Goal: Task Accomplishment & Management: Complete application form

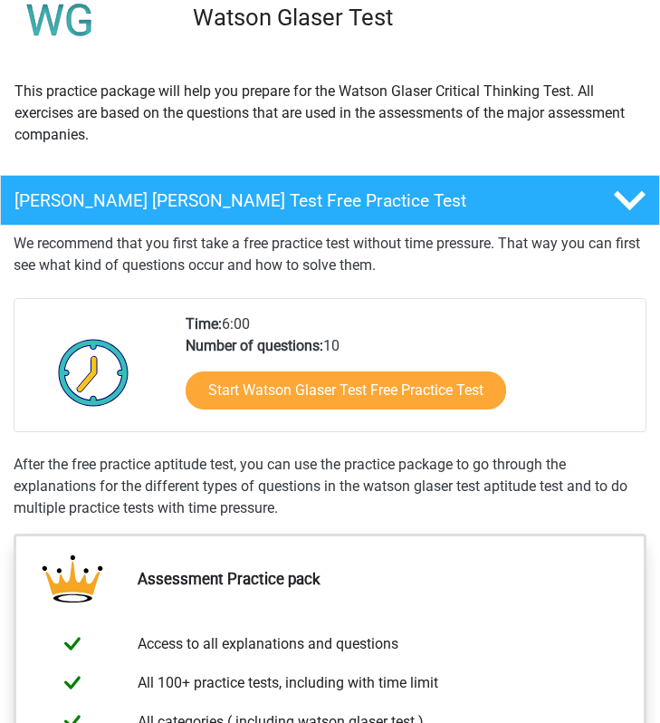
scroll to position [150, 0]
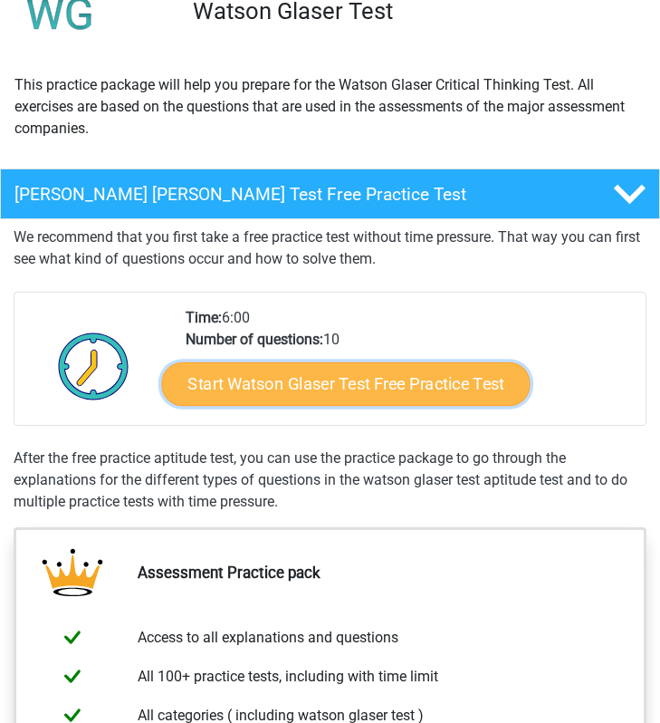
click at [252, 388] on link "Start Watson Glaser Test Free Practice Test" at bounding box center [346, 383] width 369 height 43
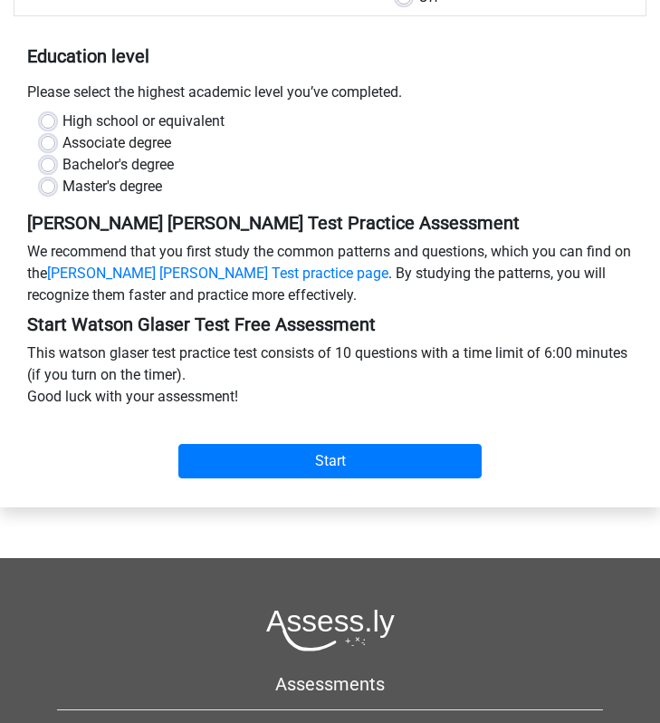
scroll to position [331, 0]
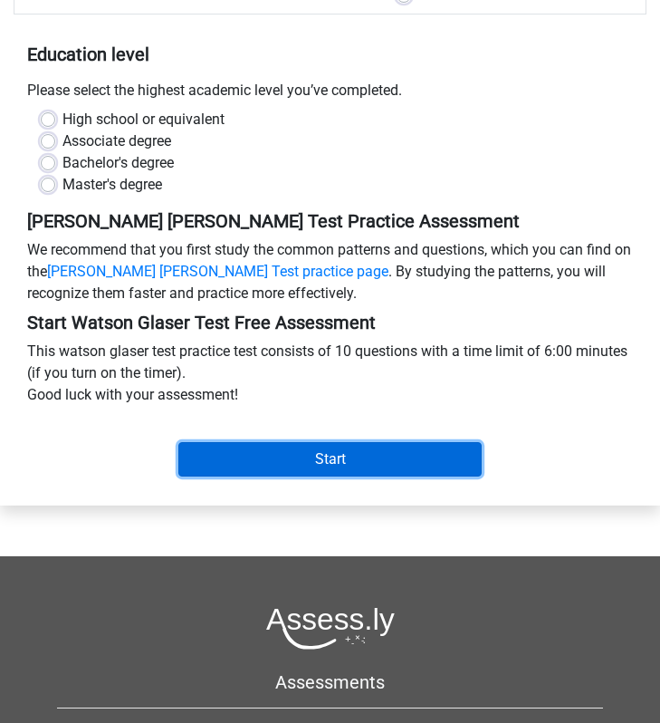
click at [263, 442] on input "Start" at bounding box center [329, 459] width 303 height 34
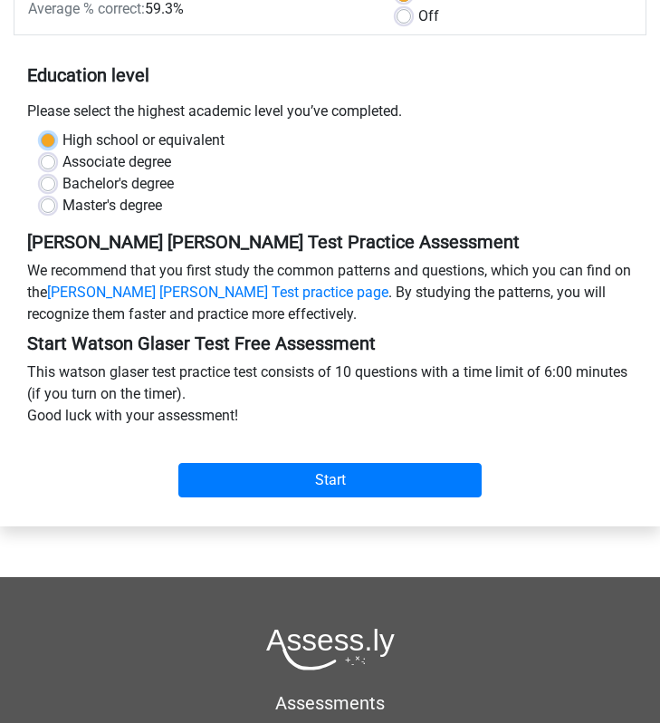
scroll to position [305, 0]
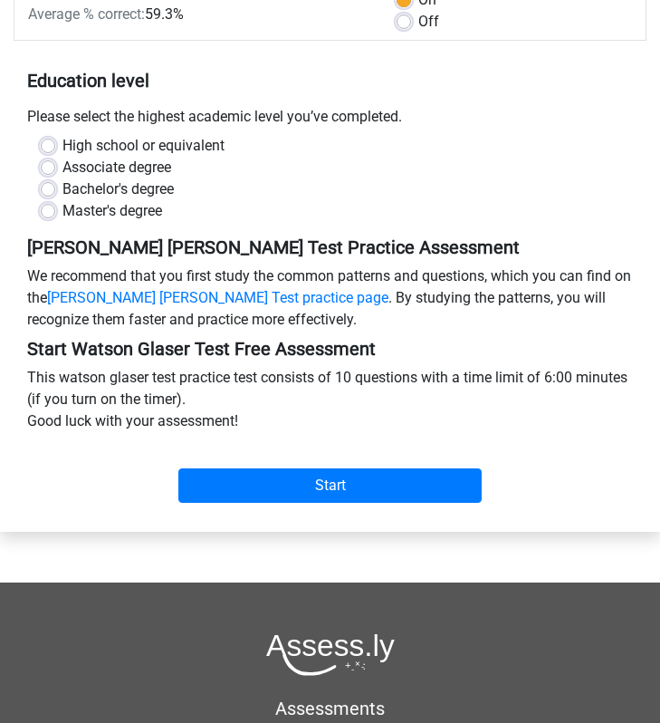
click at [340, 178] on div "Bachelor's degree" at bounding box center [330, 189] width 579 height 22
click at [120, 178] on label "Bachelor's degree" at bounding box center [117, 189] width 111 height 22
click at [55, 178] on input "Bachelor's degree" at bounding box center [48, 187] width 14 height 18
radio input "true"
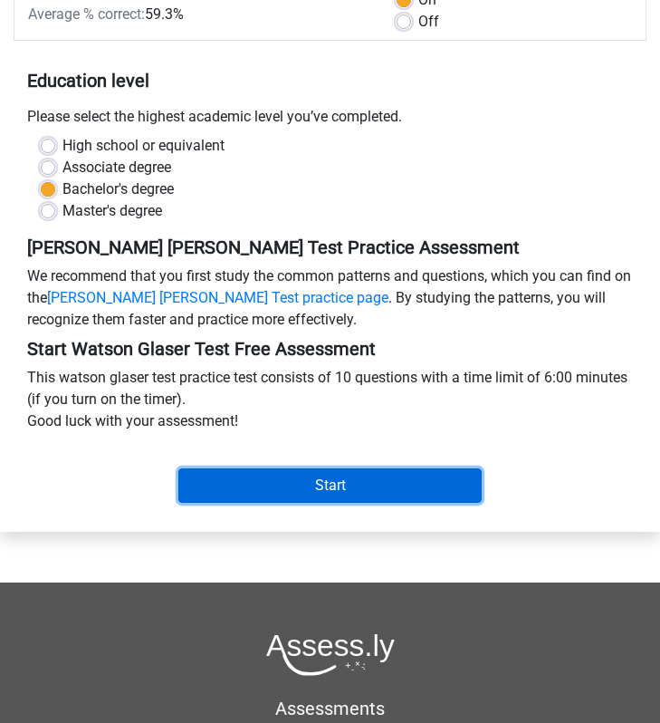
click at [266, 468] on input "Start" at bounding box center [329, 485] width 303 height 34
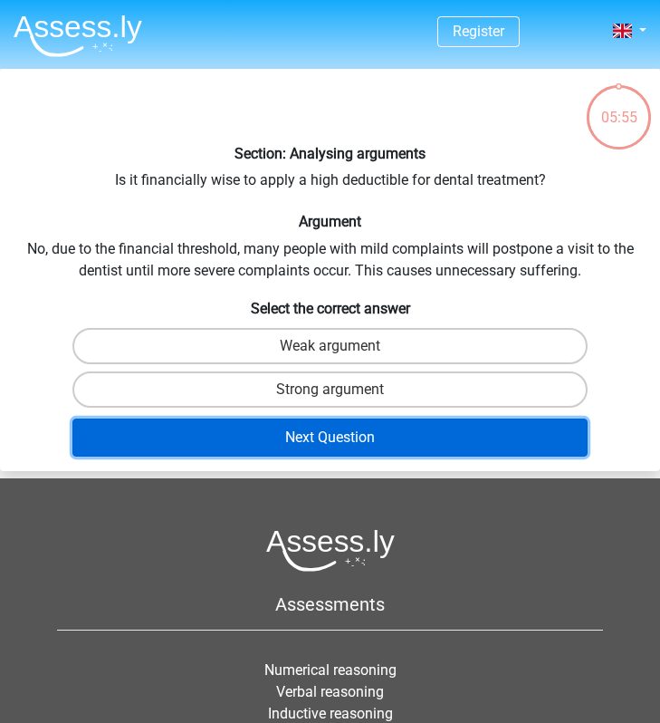
click at [301, 443] on button "Next Question" at bounding box center [329, 437] width 515 height 38
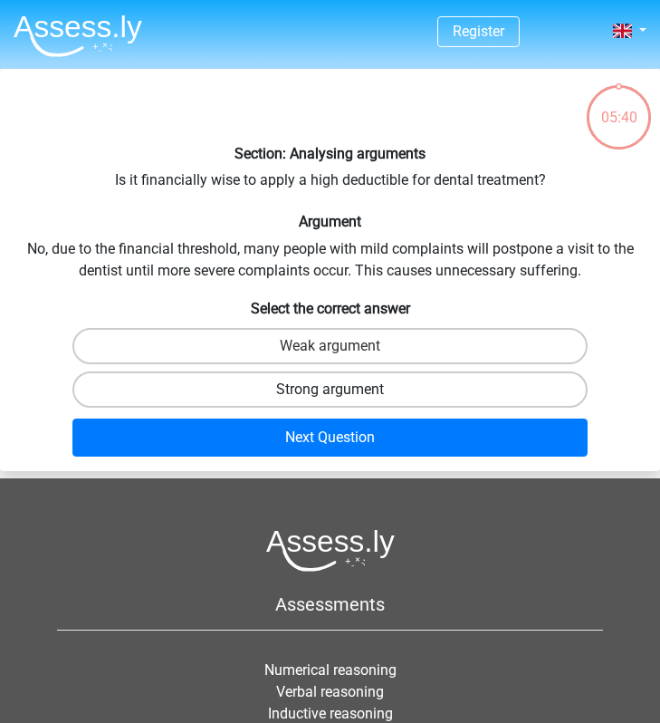
click at [130, 385] on label "Strong argument" at bounding box center [329, 389] width 515 height 36
click at [331, 389] on input "Strong argument" at bounding box center [337, 395] width 12 height 12
radio input "true"
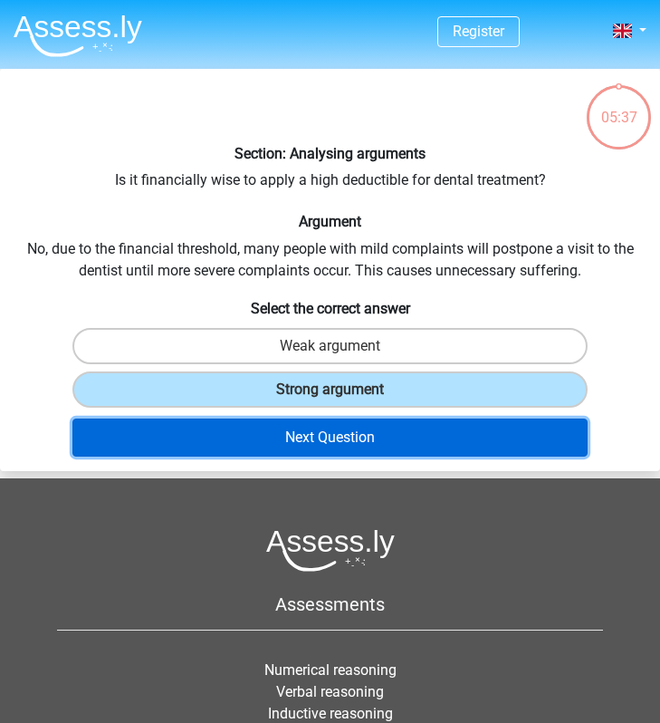
click at [133, 436] on button "Next Question" at bounding box center [329, 437] width 515 height 38
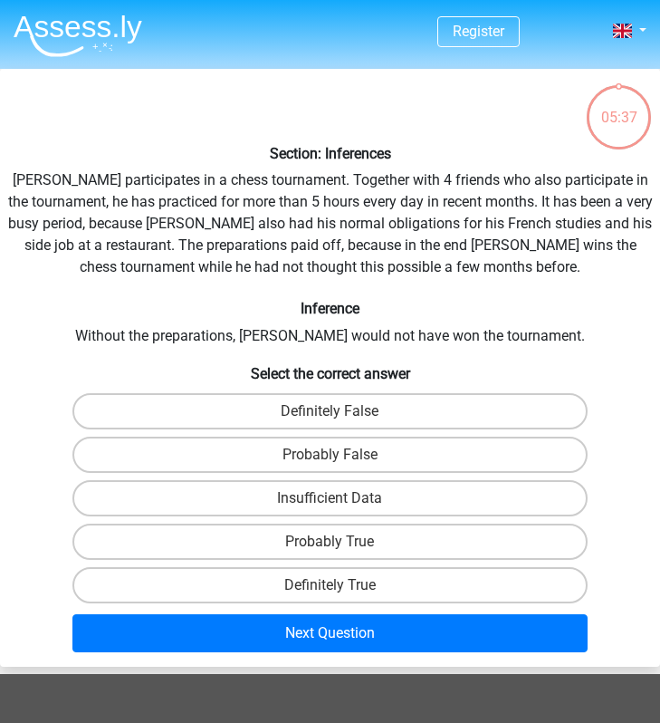
scroll to position [69, 0]
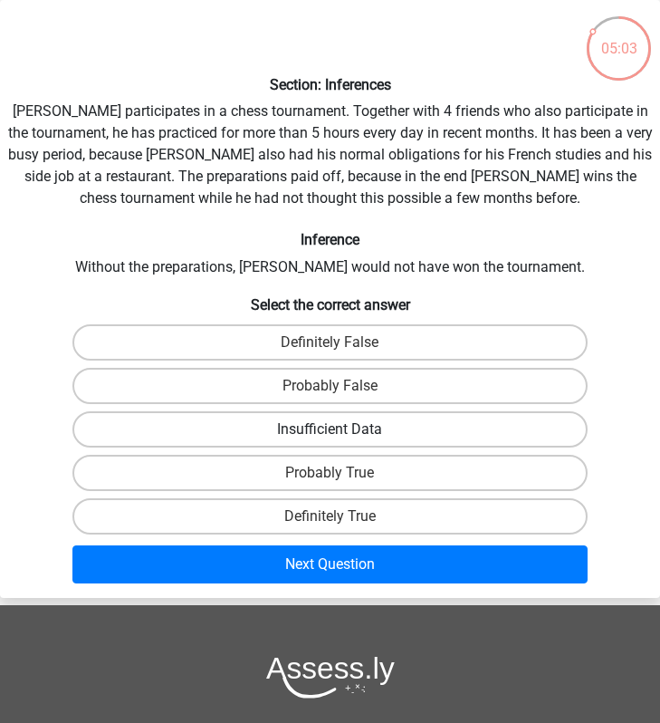
click at [198, 419] on label "Insufficient Data" at bounding box center [329, 429] width 515 height 36
click at [331, 429] on input "Insufficient Data" at bounding box center [337, 435] width 12 height 12
radio input "true"
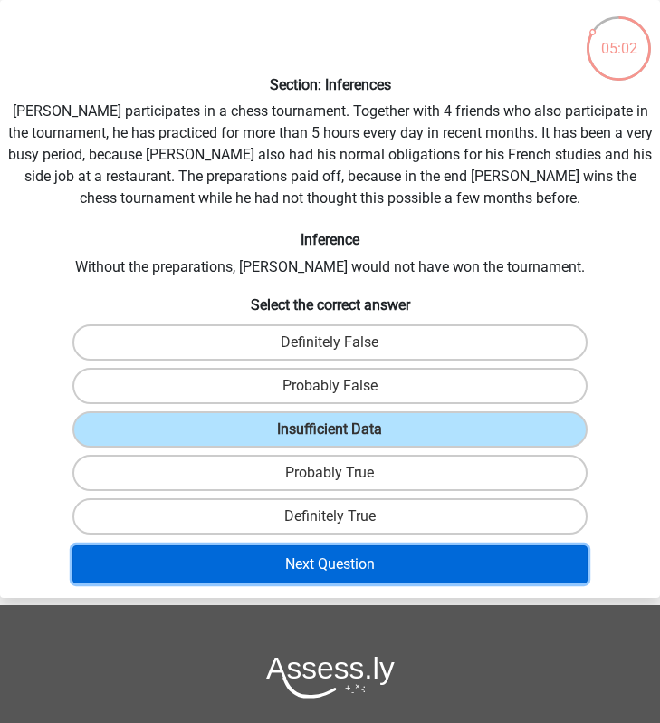
click at [298, 569] on button "Next Question" at bounding box center [329, 564] width 515 height 38
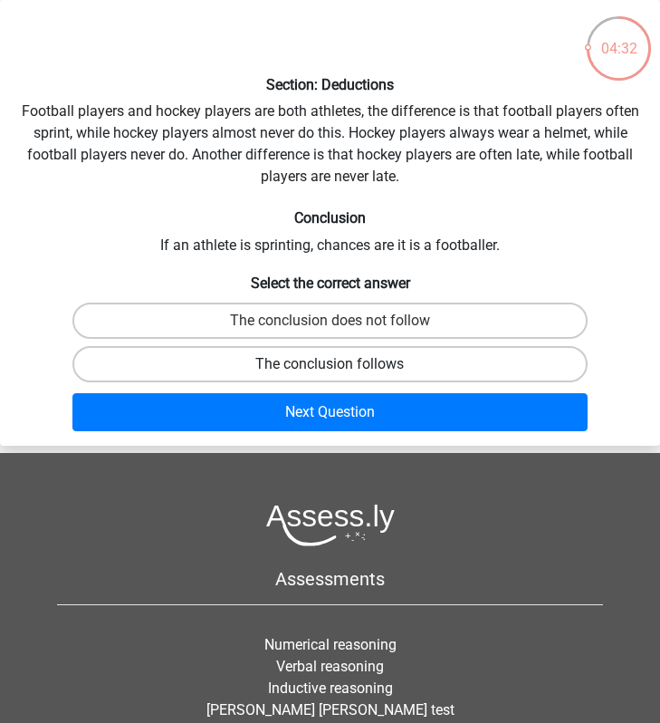
click at [298, 369] on label "The conclusion follows" at bounding box center [329, 364] width 515 height 36
click at [331, 369] on input "The conclusion follows" at bounding box center [337, 370] width 12 height 12
radio input "true"
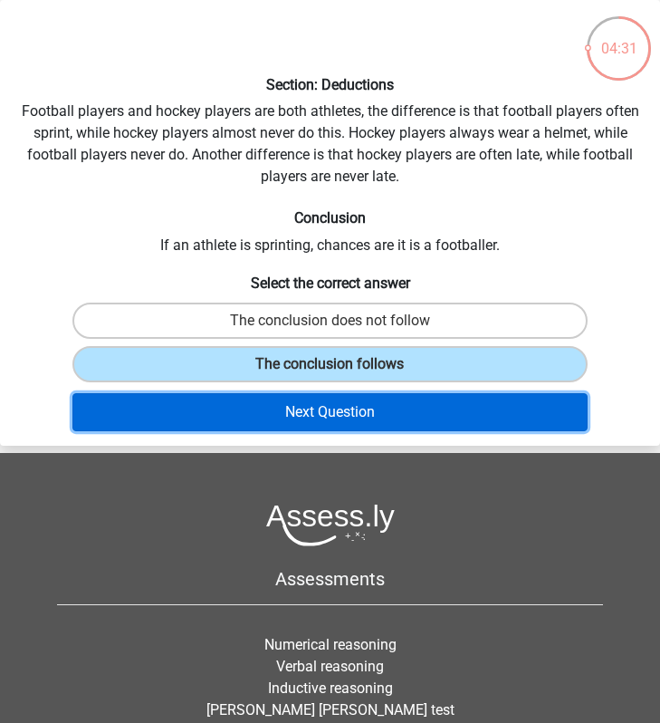
click at [342, 417] on button "Next Question" at bounding box center [329, 412] width 515 height 38
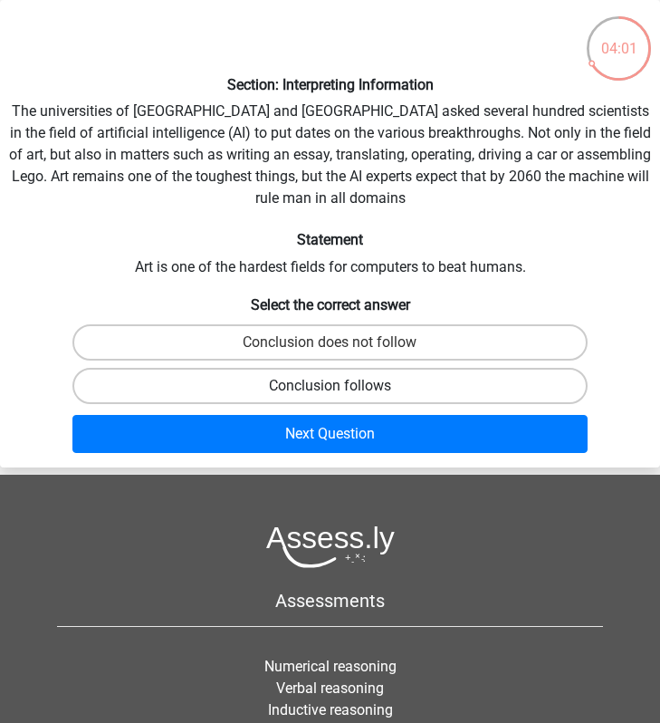
click at [283, 379] on label "Conclusion follows" at bounding box center [329, 386] width 515 height 36
click at [331, 386] on input "Conclusion follows" at bounding box center [337, 392] width 12 height 12
radio input "true"
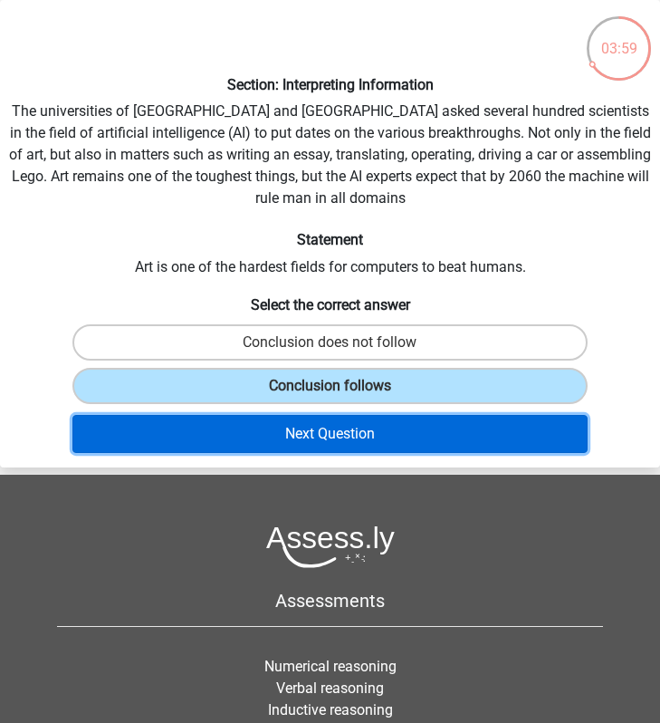
click at [303, 425] on button "Next Question" at bounding box center [329, 434] width 515 height 38
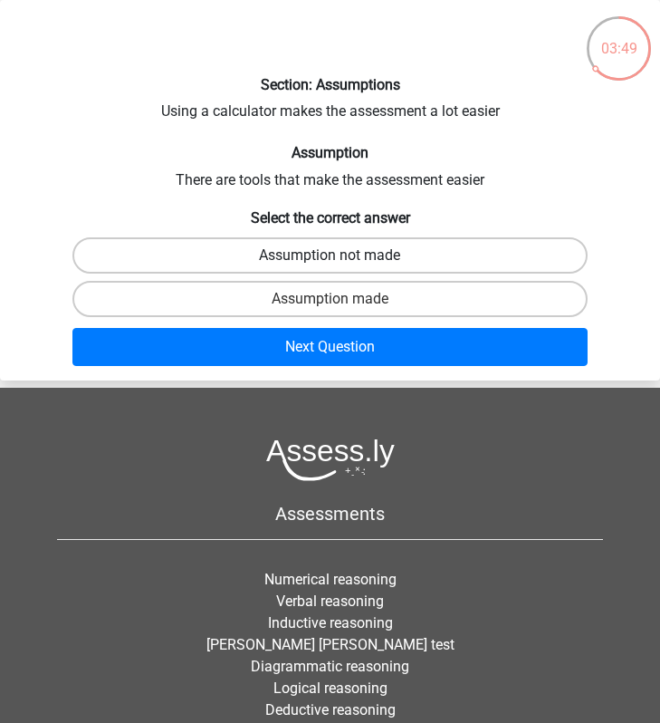
click at [264, 253] on label "Assumption not made" at bounding box center [329, 255] width 515 height 36
click at [331, 255] on input "Assumption not made" at bounding box center [337, 261] width 12 height 12
radio input "true"
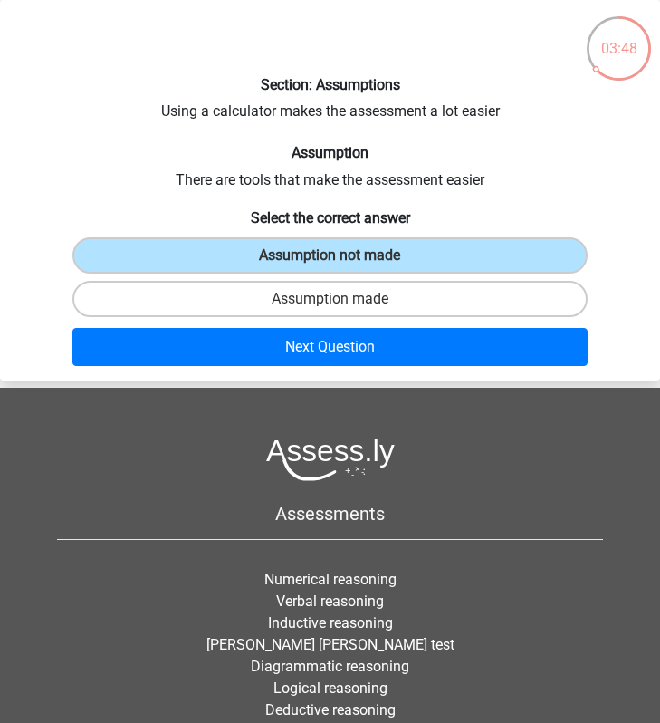
click at [269, 368] on div "Next Question" at bounding box center [330, 350] width 658 height 45
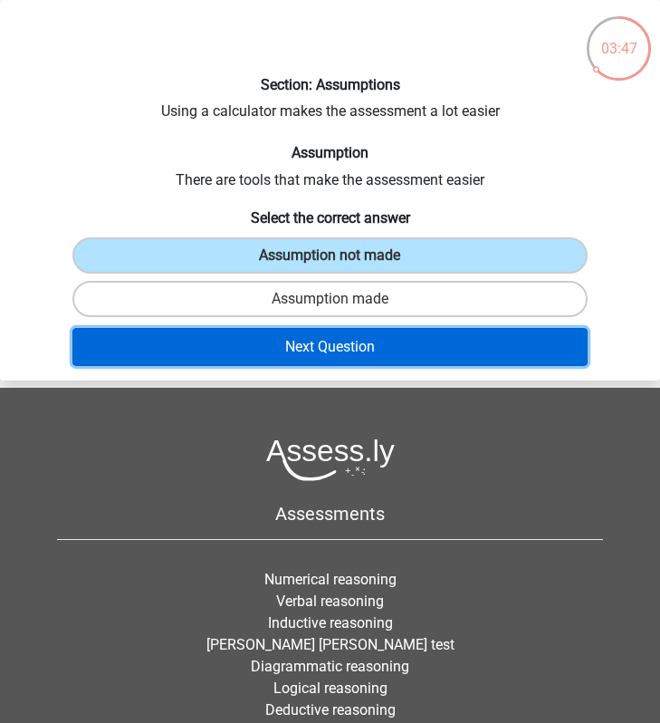
click at [264, 349] on button "Next Question" at bounding box center [329, 347] width 515 height 38
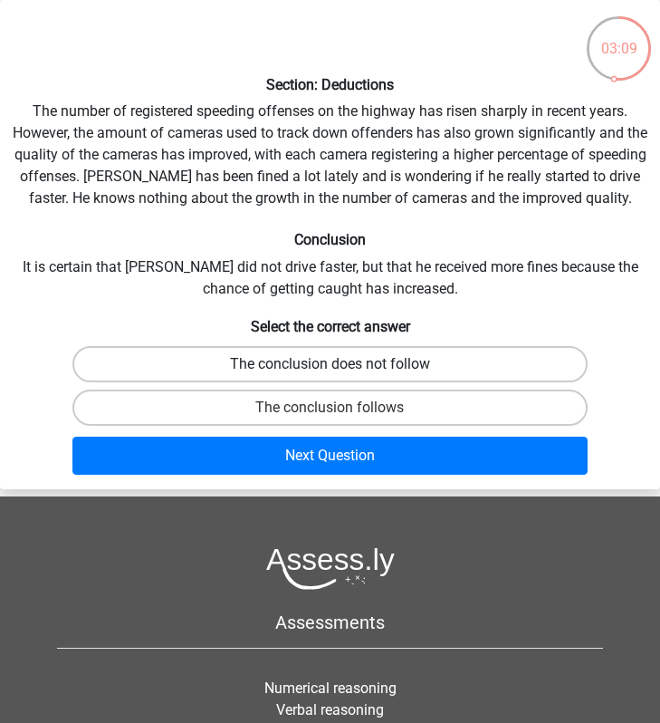
click at [221, 359] on label "The conclusion does not follow" at bounding box center [329, 364] width 515 height 36
click at [331, 364] on input "The conclusion does not follow" at bounding box center [337, 370] width 12 height 12
radio input "true"
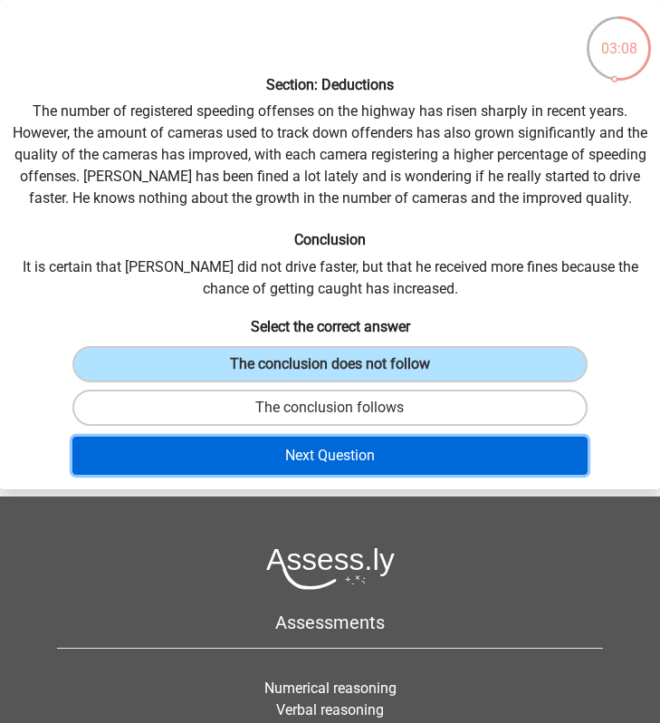
click at [278, 456] on button "Next Question" at bounding box center [329, 455] width 515 height 38
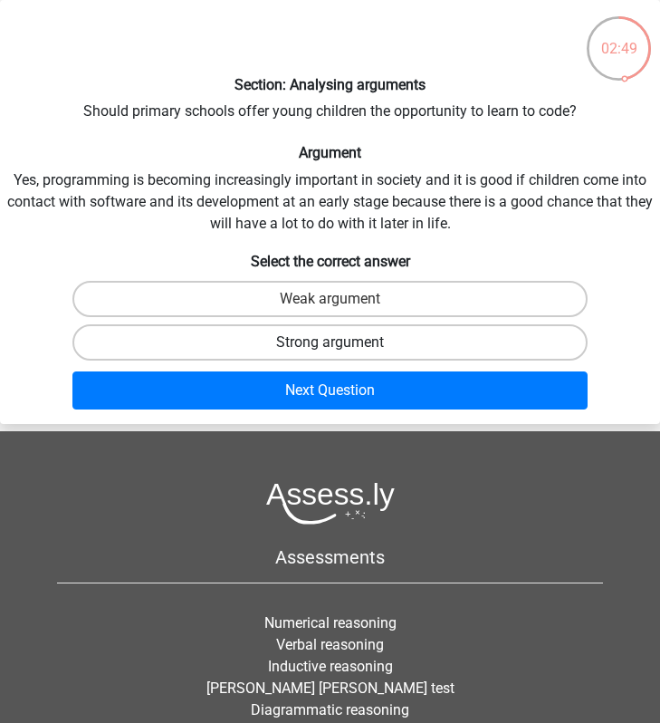
click at [247, 349] on label "Strong argument" at bounding box center [329, 342] width 515 height 36
click at [331, 349] on input "Strong argument" at bounding box center [337, 348] width 12 height 12
radio input "true"
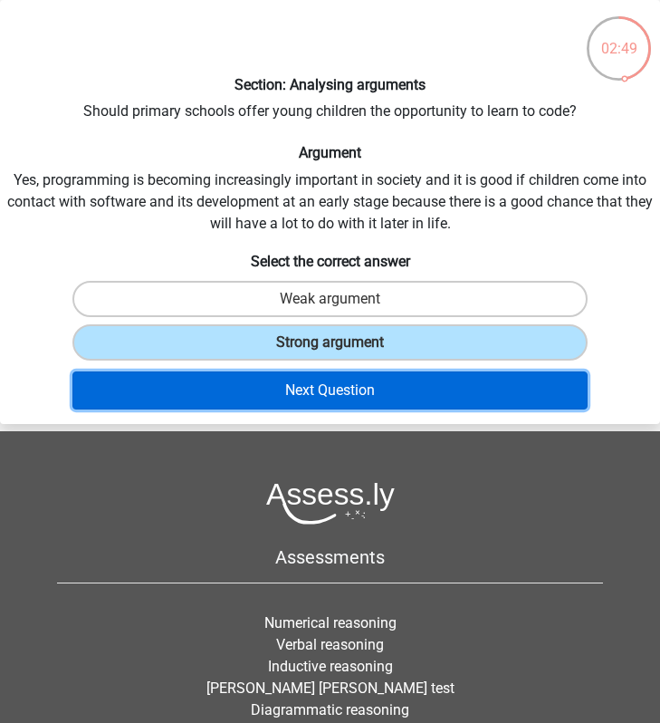
click at [344, 392] on button "Next Question" at bounding box center [329, 390] width 515 height 38
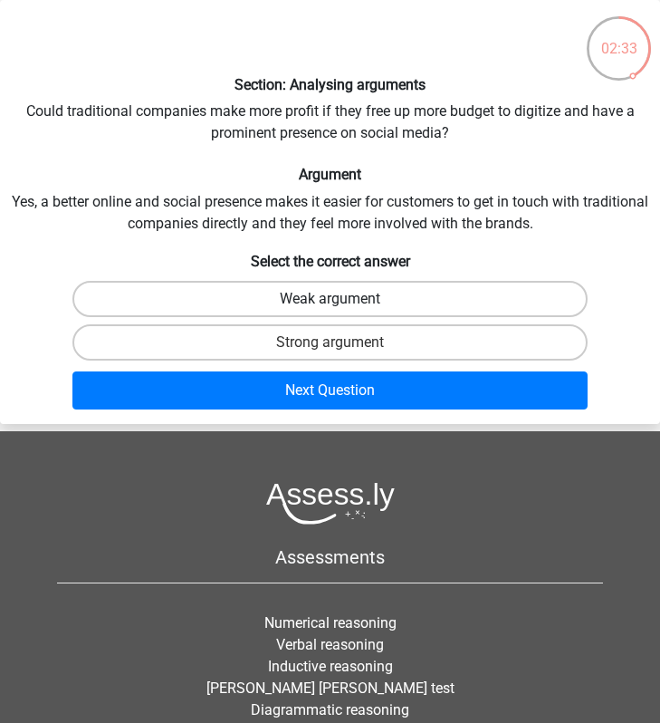
click at [293, 310] on label "Weak argument" at bounding box center [329, 299] width 515 height 36
click at [331, 310] on input "Weak argument" at bounding box center [337, 305] width 12 height 12
radio input "true"
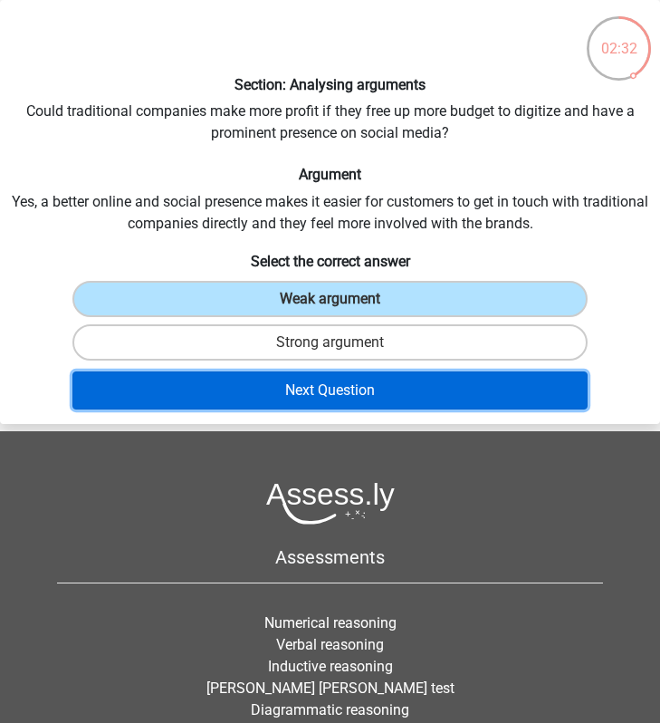
click at [375, 385] on button "Next Question" at bounding box center [329, 390] width 515 height 38
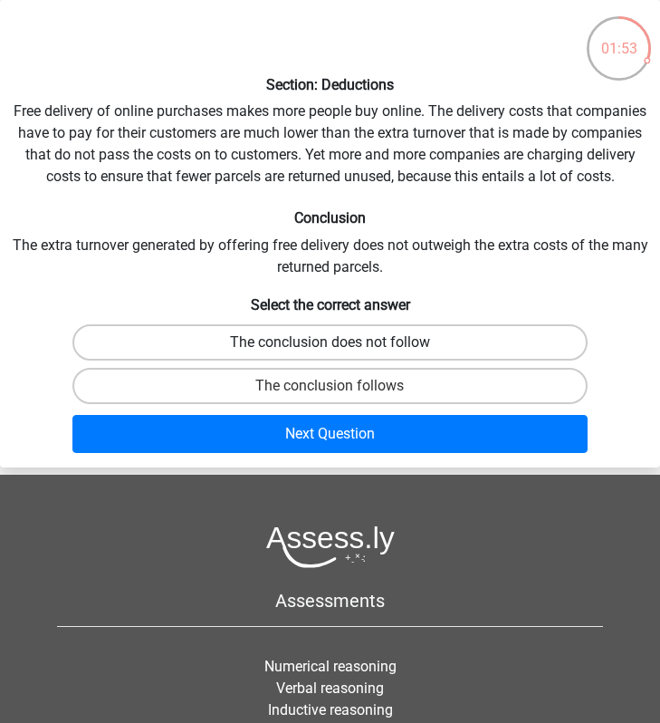
click at [428, 348] on label "The conclusion does not follow" at bounding box center [329, 342] width 515 height 36
click at [342, 348] on input "The conclusion does not follow" at bounding box center [337, 348] width 12 height 12
radio input "true"
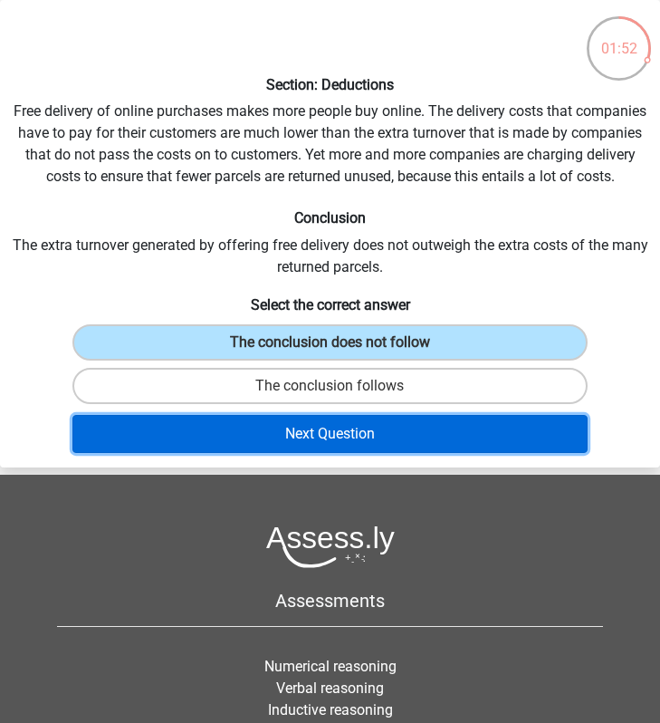
click at [352, 437] on button "Next Question" at bounding box center [329, 434] width 515 height 38
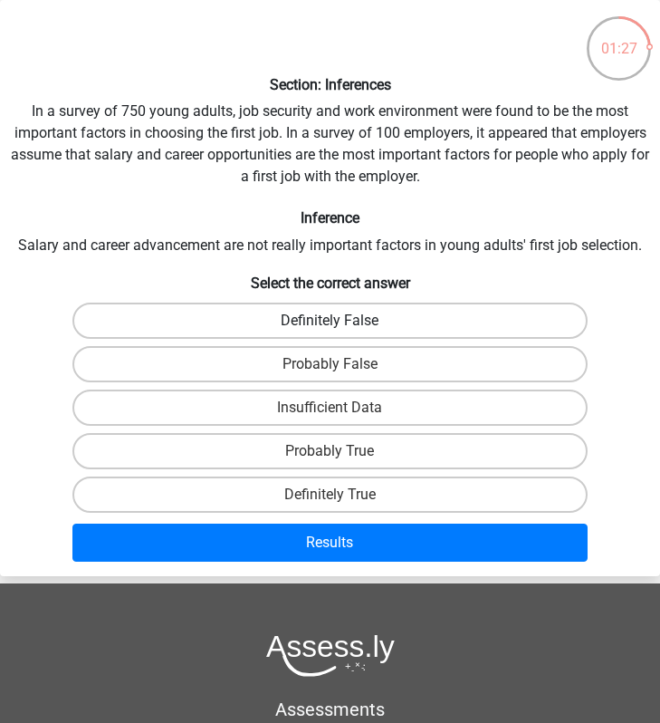
click at [321, 331] on label "Definitely False" at bounding box center [329, 320] width 515 height 36
click at [331, 331] on input "Definitely False" at bounding box center [337, 327] width 12 height 12
radio input "true"
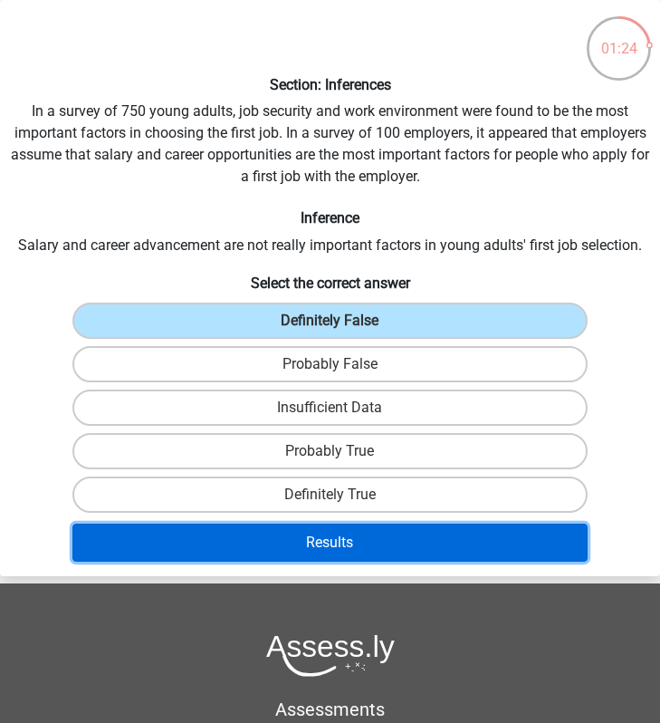
click at [247, 544] on button "Results" at bounding box center [329, 542] width 515 height 38
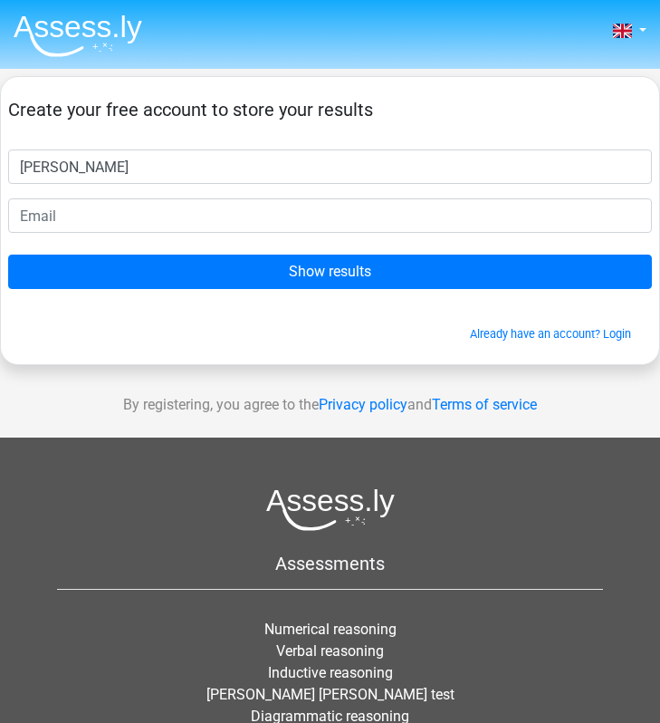
type input "emma"
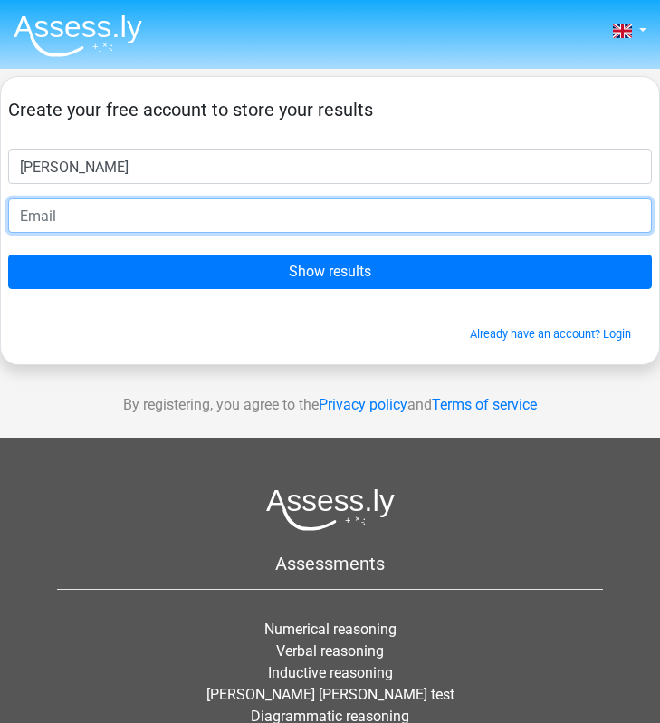
click at [56, 224] on input "email" at bounding box center [330, 215] width 644 height 34
type input "emmawitts1@gmail.com"
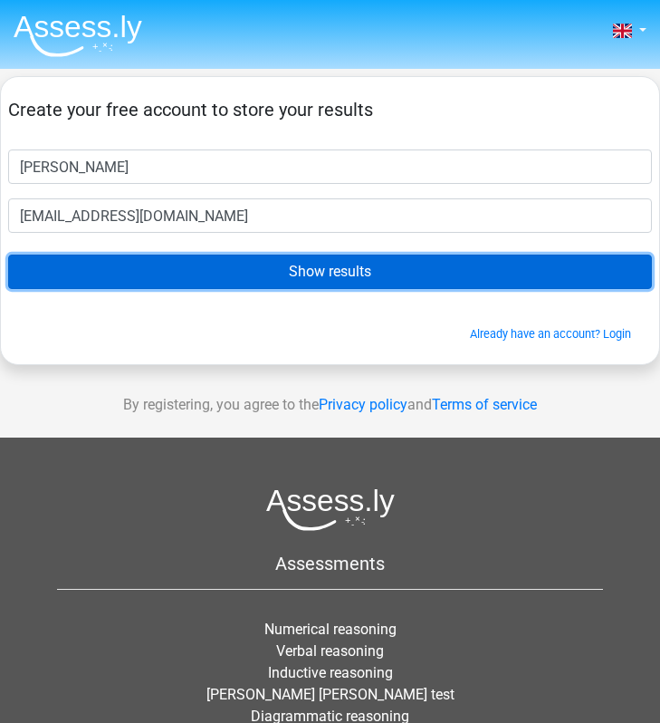
click at [190, 272] on input "Show results" at bounding box center [330, 271] width 644 height 34
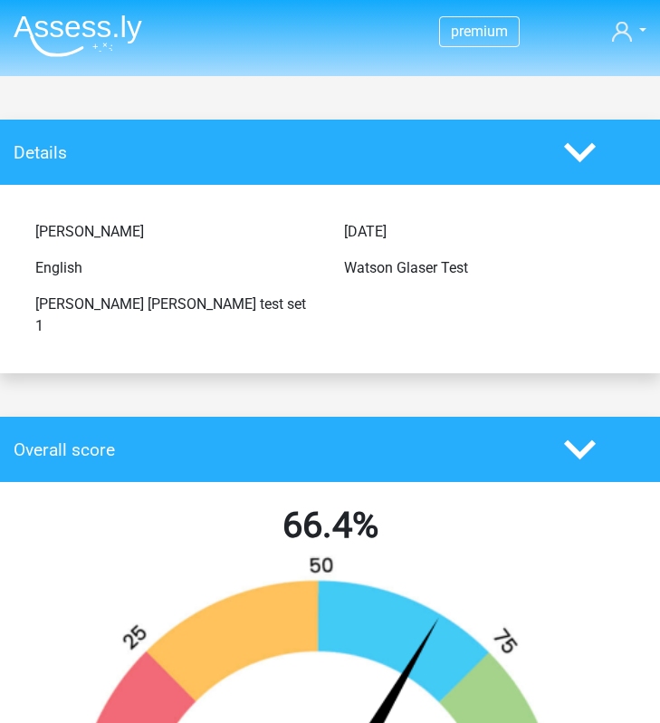
click at [84, 33] on img at bounding box center [78, 35] width 129 height 43
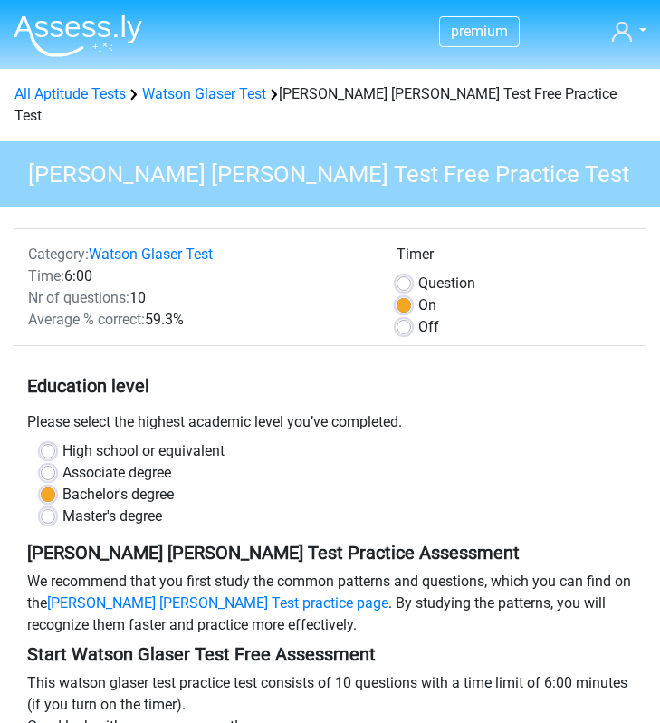
scroll to position [305, 0]
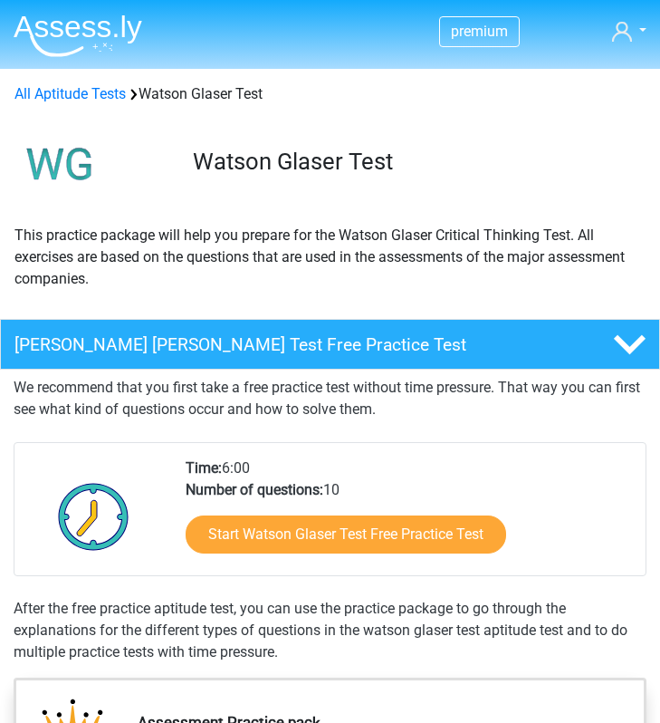
scroll to position [150, 0]
